Goal: Task Accomplishment & Management: Manage account settings

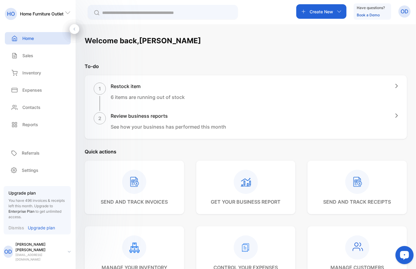
click at [399, 251] on button "Open LiveChat chat widget" at bounding box center [404, 255] width 18 height 18
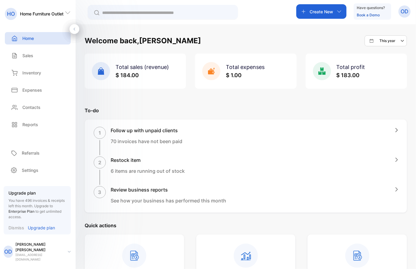
click at [295, 228] on p "Quick actions" at bounding box center [246, 225] width 322 height 7
click at [372, 44] on div "This year" at bounding box center [383, 40] width 26 height 5
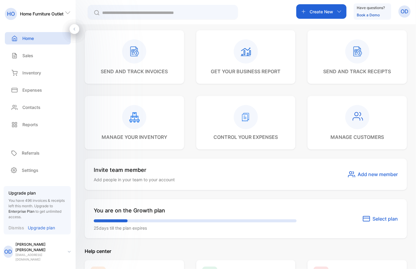
scroll to position [299, 0]
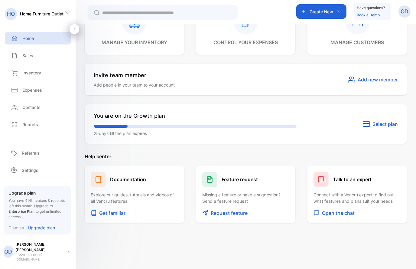
click at [43, 231] on p "Upgrade plan" at bounding box center [41, 227] width 27 height 6
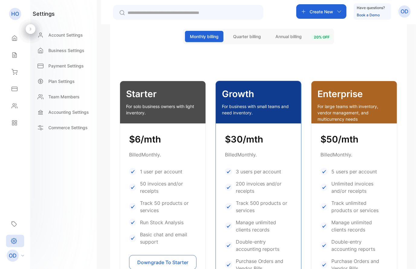
scroll to position [163, 0]
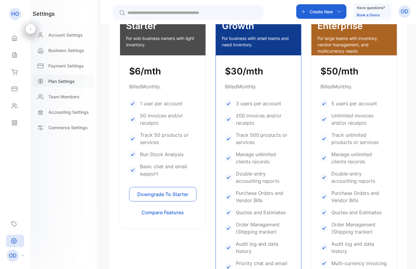
click at [64, 79] on p "Plan Settings" at bounding box center [61, 81] width 26 height 6
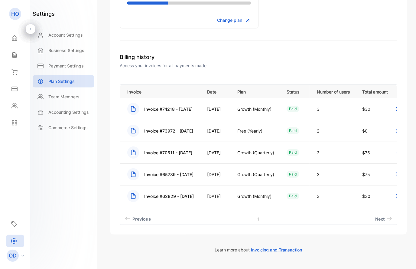
scroll to position [154, 0]
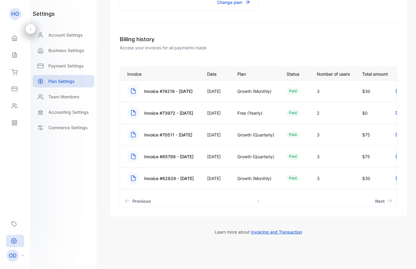
click at [265, 231] on span "Invoicing and Transaction" at bounding box center [276, 231] width 51 height 5
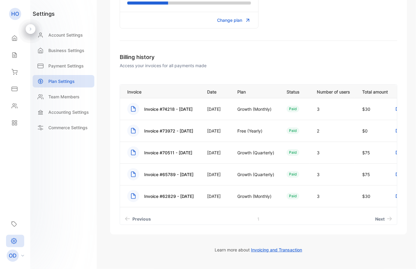
scroll to position [0, 0]
